Goal: Obtain resource: Obtain resource

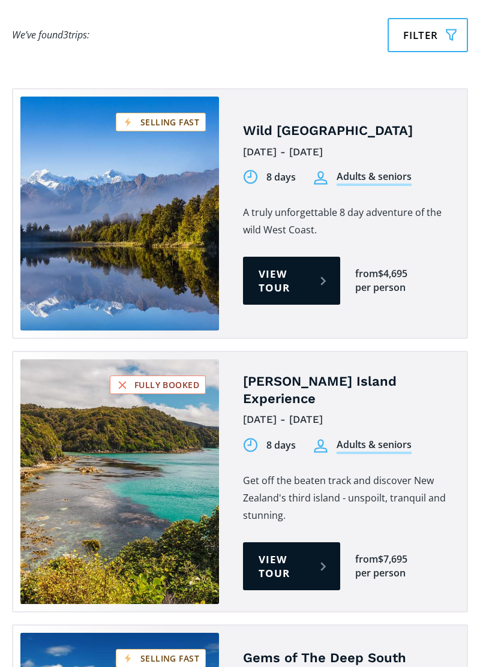
scroll to position [903, 0]
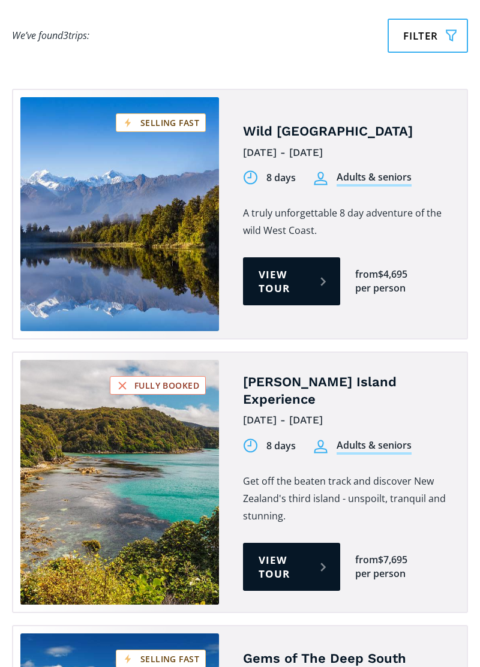
click at [294, 257] on link "View tour" at bounding box center [291, 281] width 97 height 48
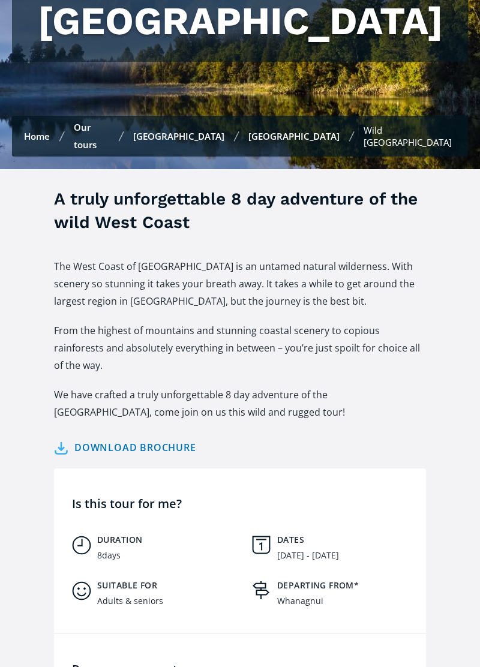
scroll to position [234, 0]
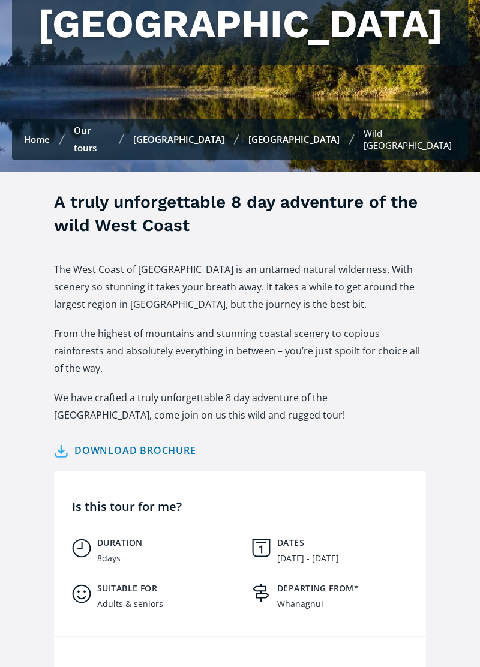
click at [181, 442] on link "Download brochure" at bounding box center [125, 450] width 142 height 17
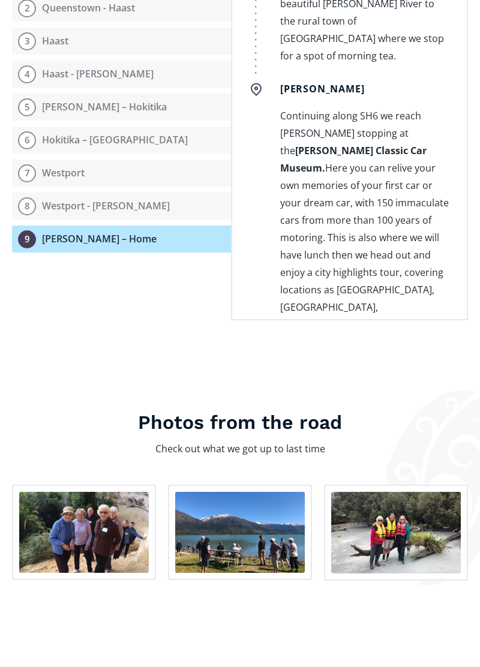
scroll to position [1749, 0]
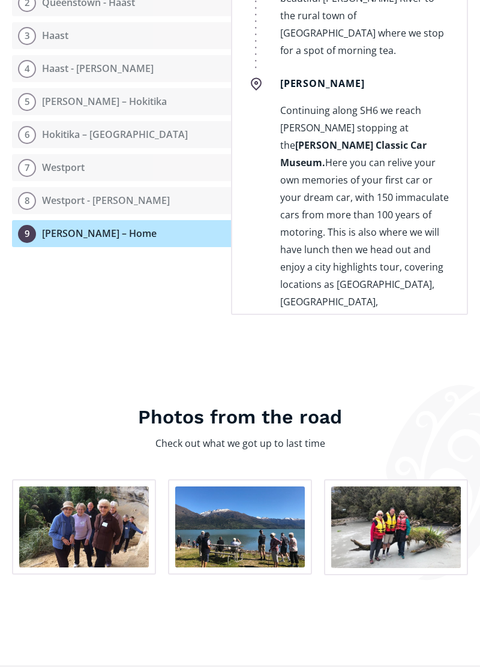
click at [403, 486] on img "open lightbox" at bounding box center [395, 526] width 129 height 81
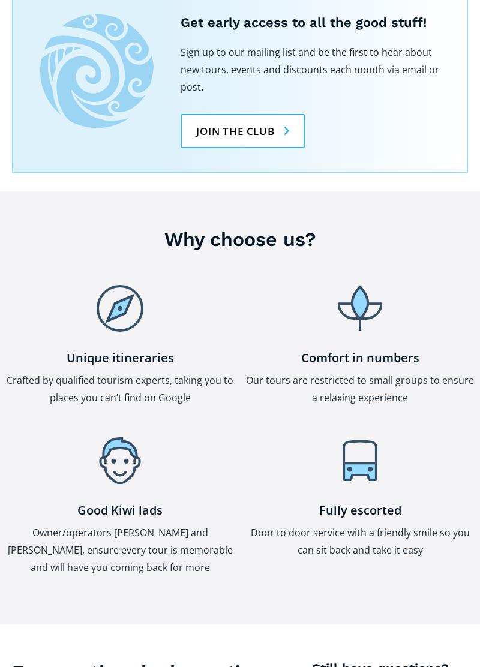
scroll to position [1833, 0]
